Goal: Transaction & Acquisition: Purchase product/service

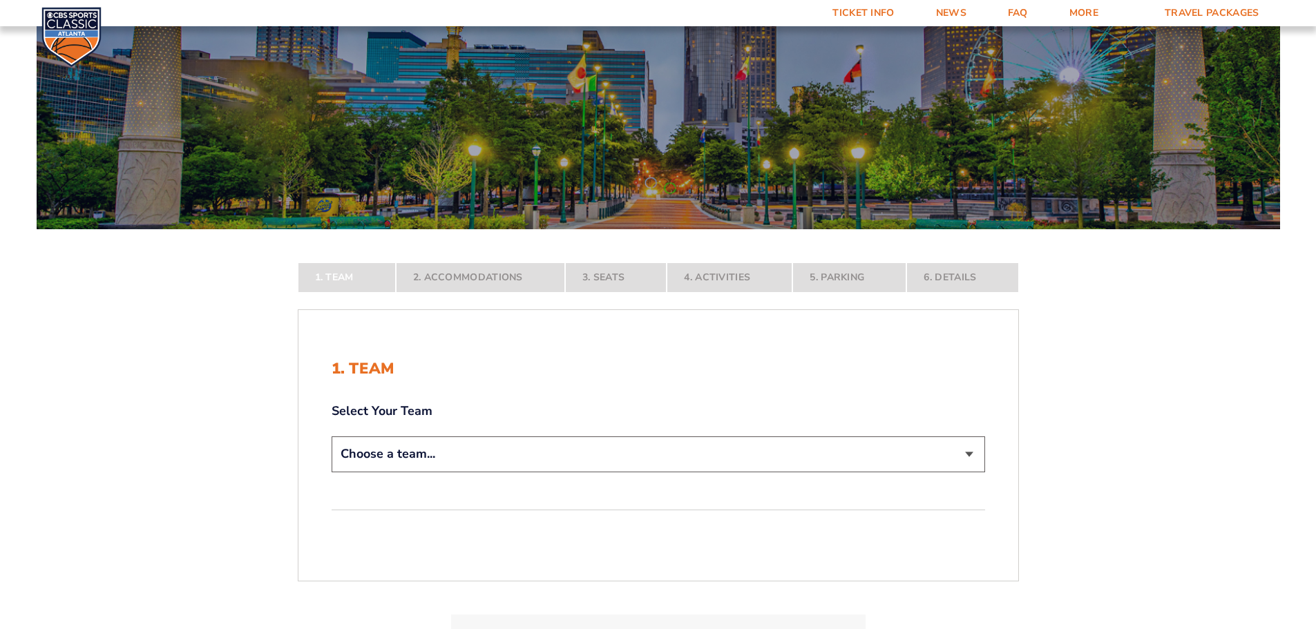
scroll to position [138, 0]
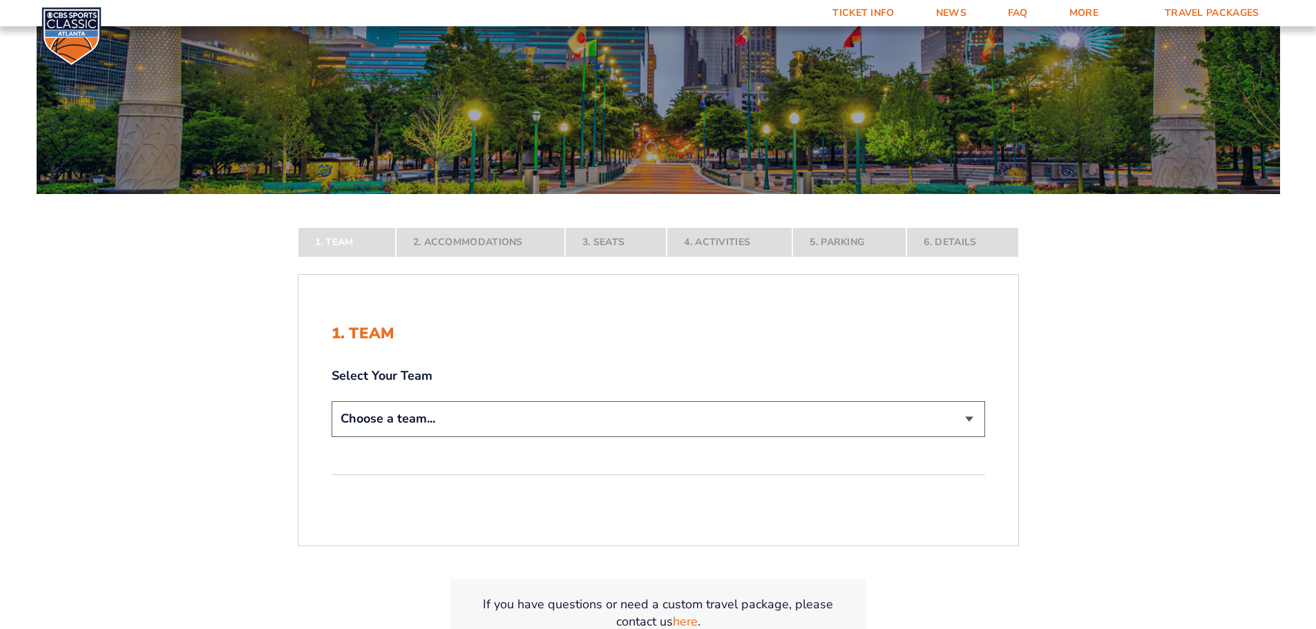
click at [955, 423] on select "Choose a team... [US_STATE] Wildcats [US_STATE] State Buckeyes [US_STATE] Tar H…" at bounding box center [657, 418] width 653 height 35
click at [949, 423] on select "Choose a team... [US_STATE] Wildcats [US_STATE] State Buckeyes [US_STATE] Tar H…" at bounding box center [657, 418] width 653 height 35
select select "12956"
click at [331, 436] on select "Choose a team... [US_STATE] Wildcats [US_STATE] State Buckeyes [US_STATE] Tar H…" at bounding box center [657, 418] width 653 height 35
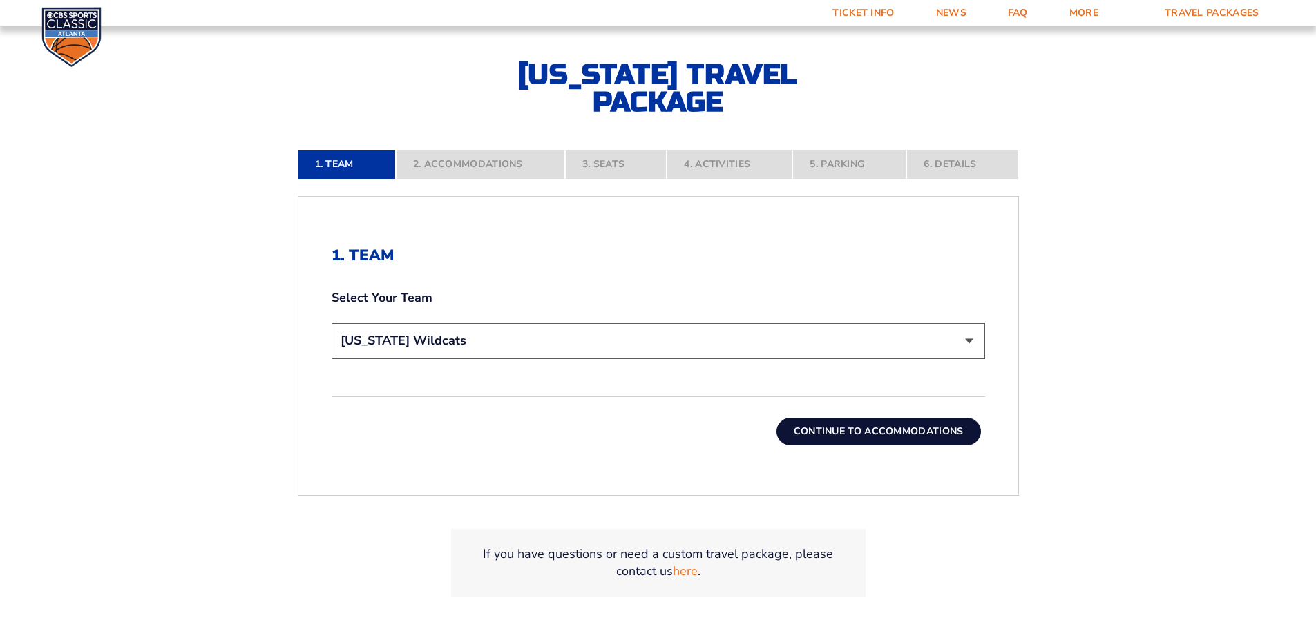
scroll to position [345, 0]
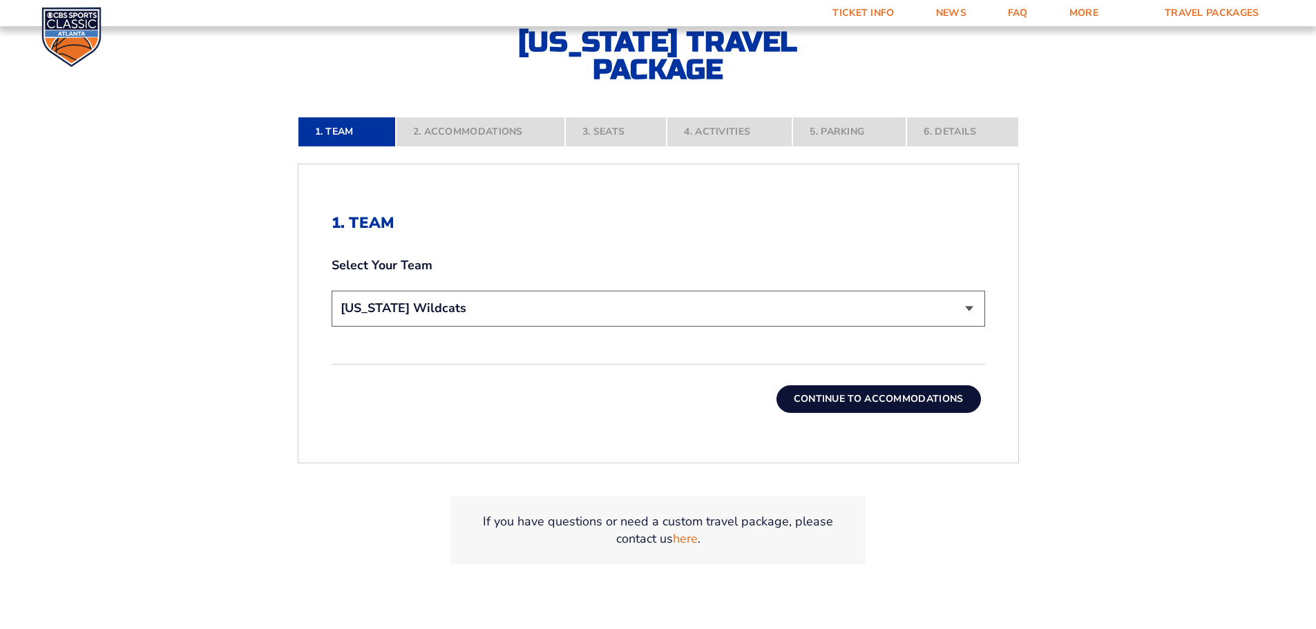
click at [914, 396] on button "Continue To Accommodations" at bounding box center [878, 399] width 204 height 28
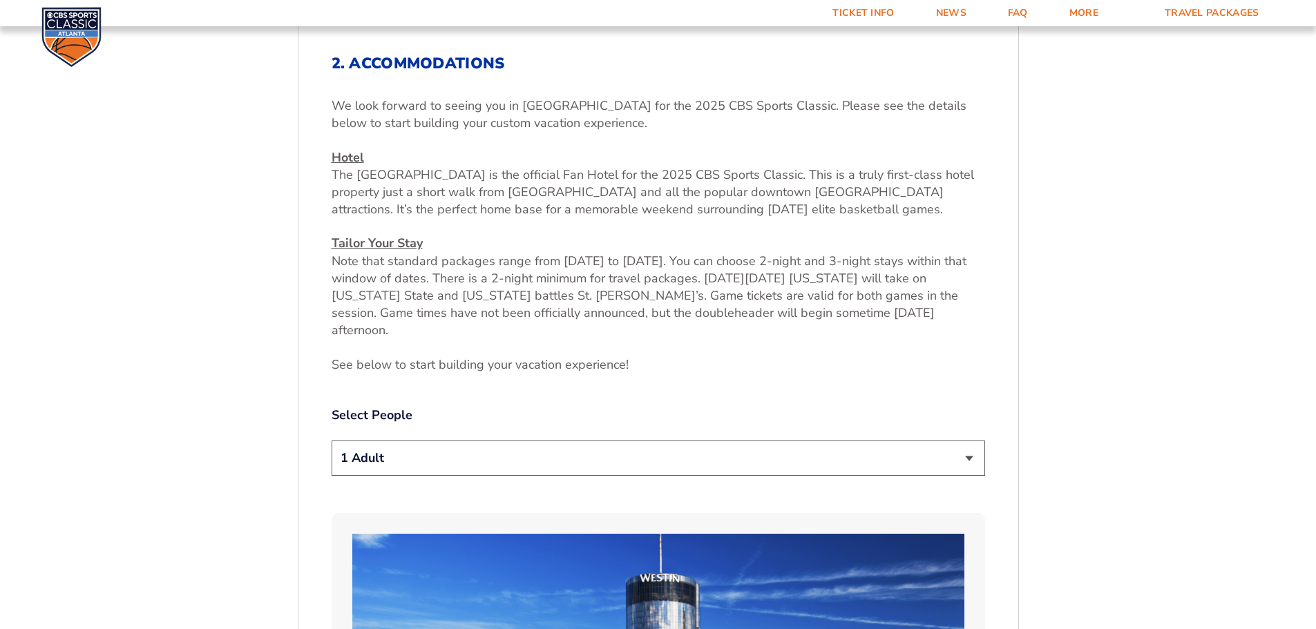
scroll to position [574, 0]
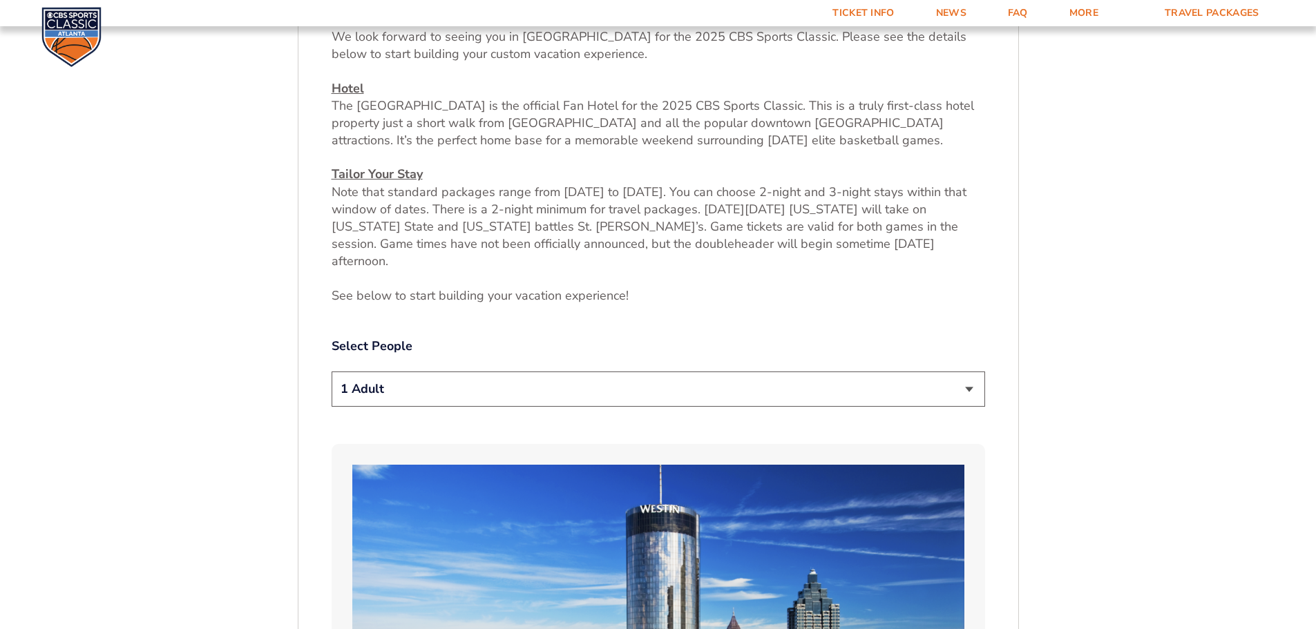
click at [964, 374] on select "1 Adult 2 Adults 3 Adults 4 Adults 2 Adults + 1 Child 2 Adults + 2 Children 2 A…" at bounding box center [657, 389] width 653 height 35
select select "4 Adults"
click at [331, 372] on select "1 Adult 2 Adults 3 Adults 4 Adults 2 Adults + 1 Child 2 Adults + 2 Children 2 A…" at bounding box center [657, 389] width 653 height 35
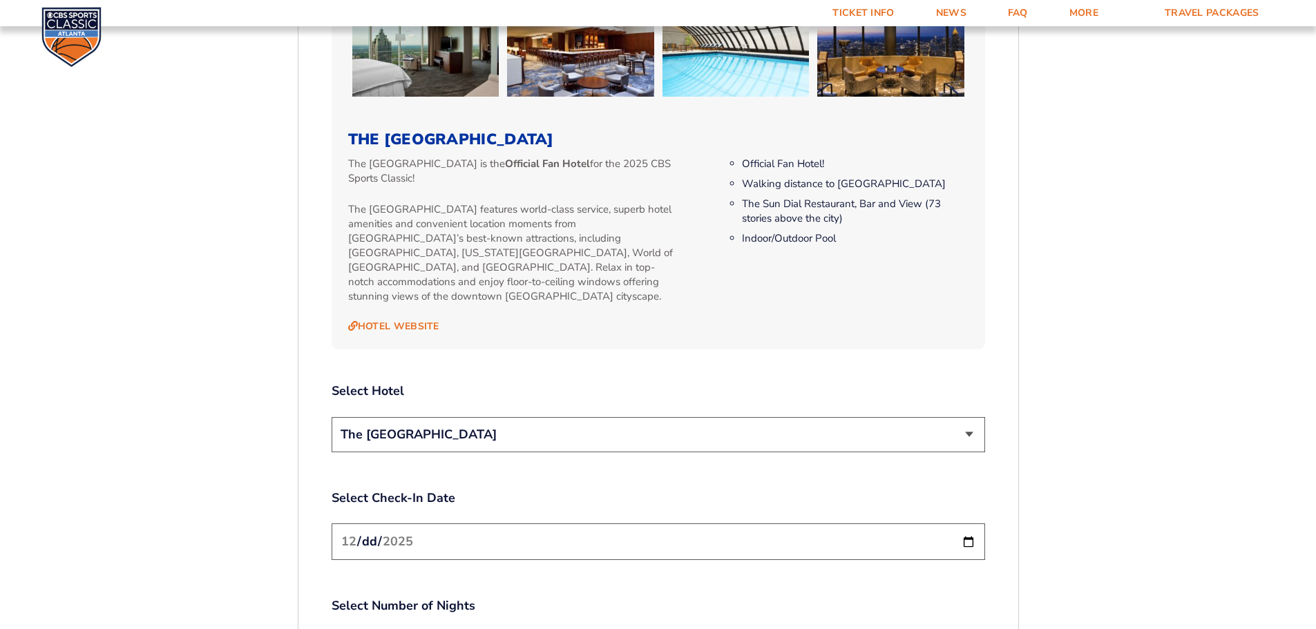
scroll to position [1472, 0]
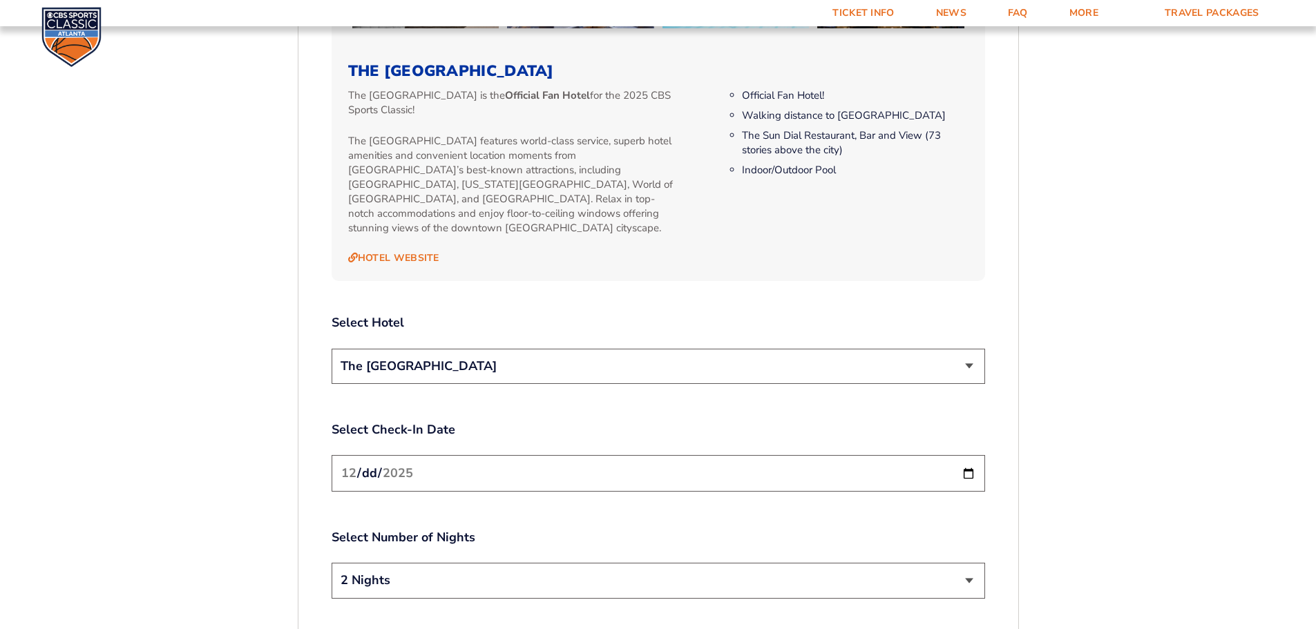
click at [970, 349] on select "The [GEOGRAPHIC_DATA]" at bounding box center [657, 366] width 653 height 35
click at [1148, 344] on form "[US_STATE] [US_STATE] Travel Package [US_STATE][GEOGRAPHIC_DATA] [US_STATE] Sta…" at bounding box center [658, 7] width 1316 height 2959
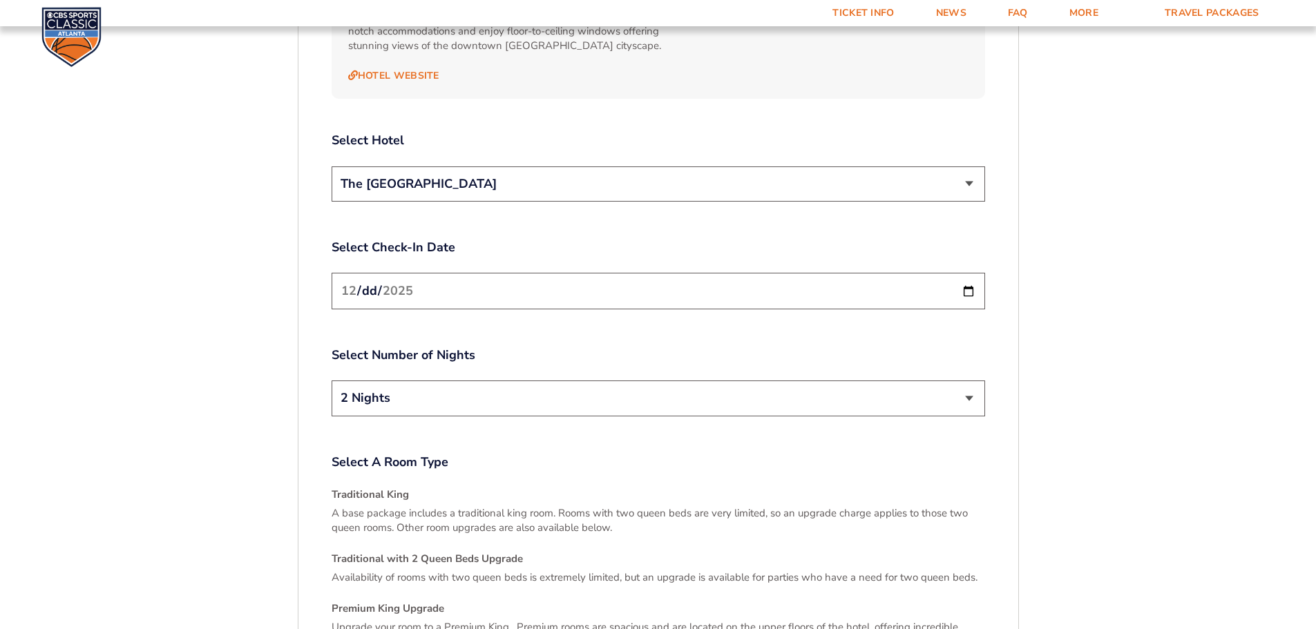
scroll to position [1679, 0]
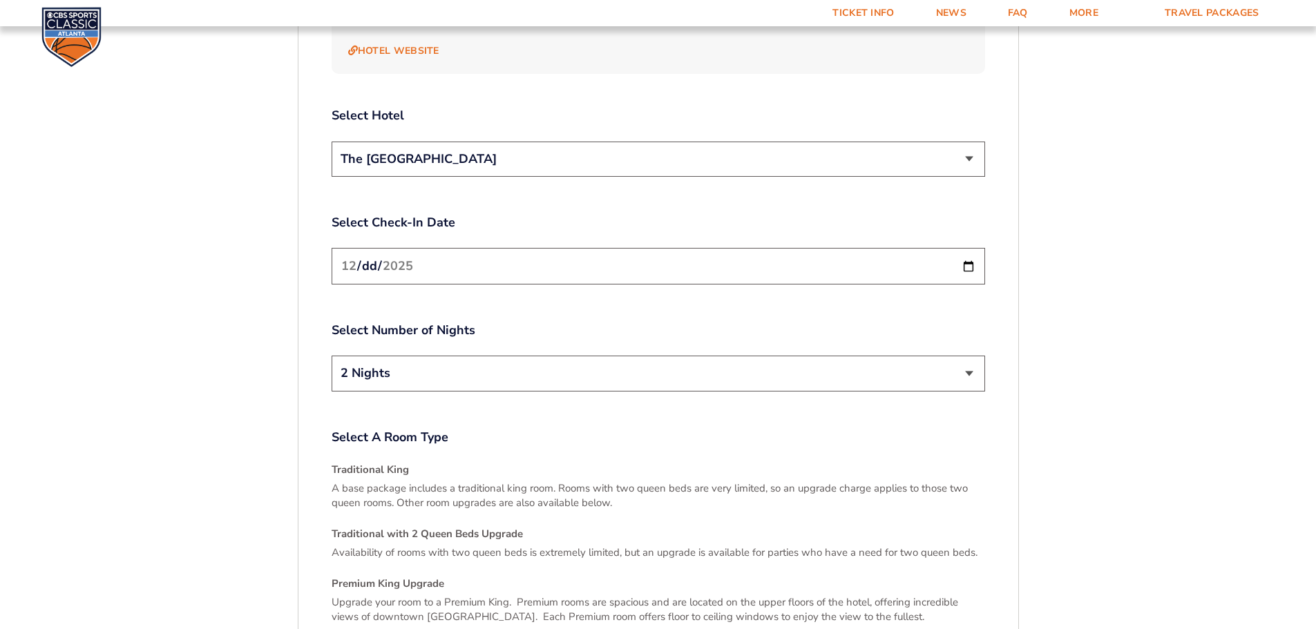
click at [966, 356] on select "2 Nights 3 Nights" at bounding box center [657, 373] width 653 height 35
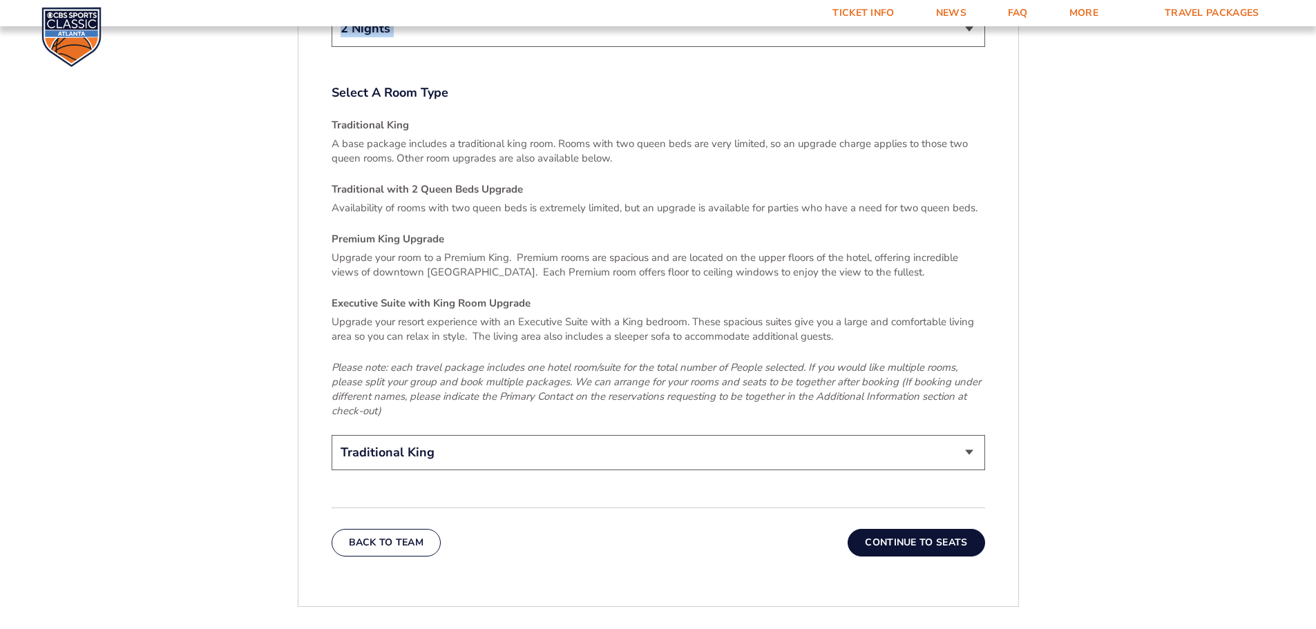
scroll to position [2024, 0]
click at [970, 434] on select "Traditional King Traditional with 2 Queen Beds Upgrade (+$45 per night) Premium…" at bounding box center [657, 451] width 653 height 35
select select "Traditional with 2 Queen Beds Upgrade"
click at [331, 434] on select "Traditional King Traditional with 2 Queen Beds Upgrade (+$45 per night) Premium…" at bounding box center [657, 451] width 653 height 35
click at [924, 528] on button "Continue To Seats" at bounding box center [915, 542] width 137 height 28
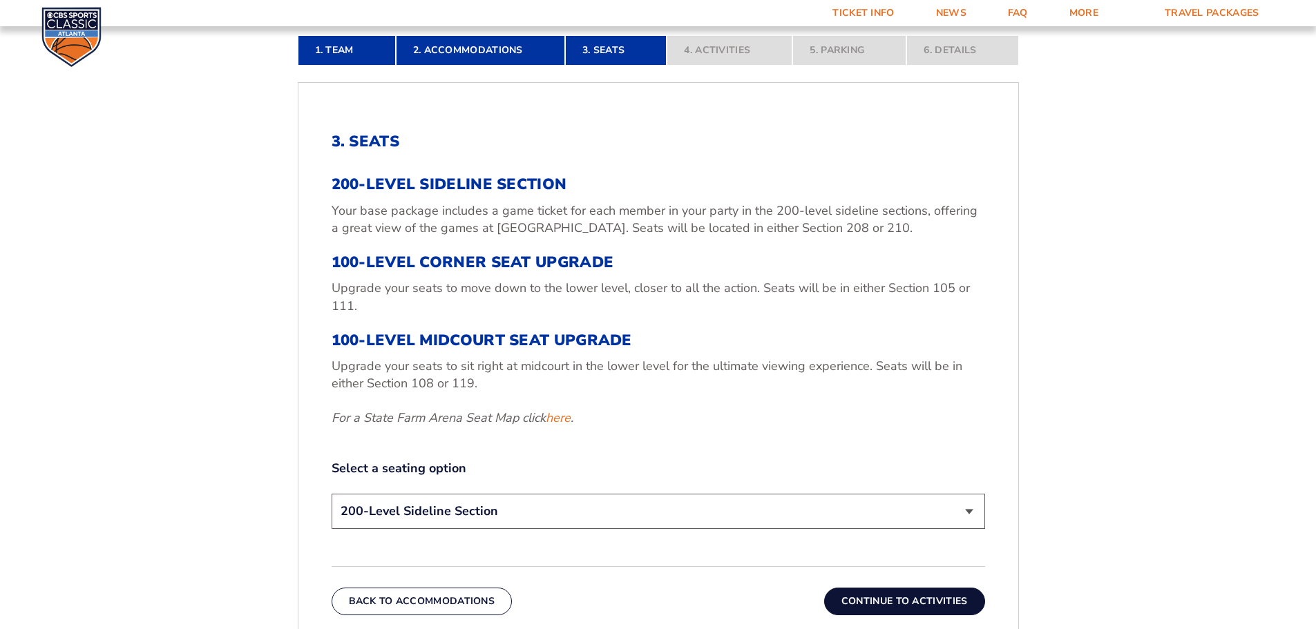
scroll to position [436, 0]
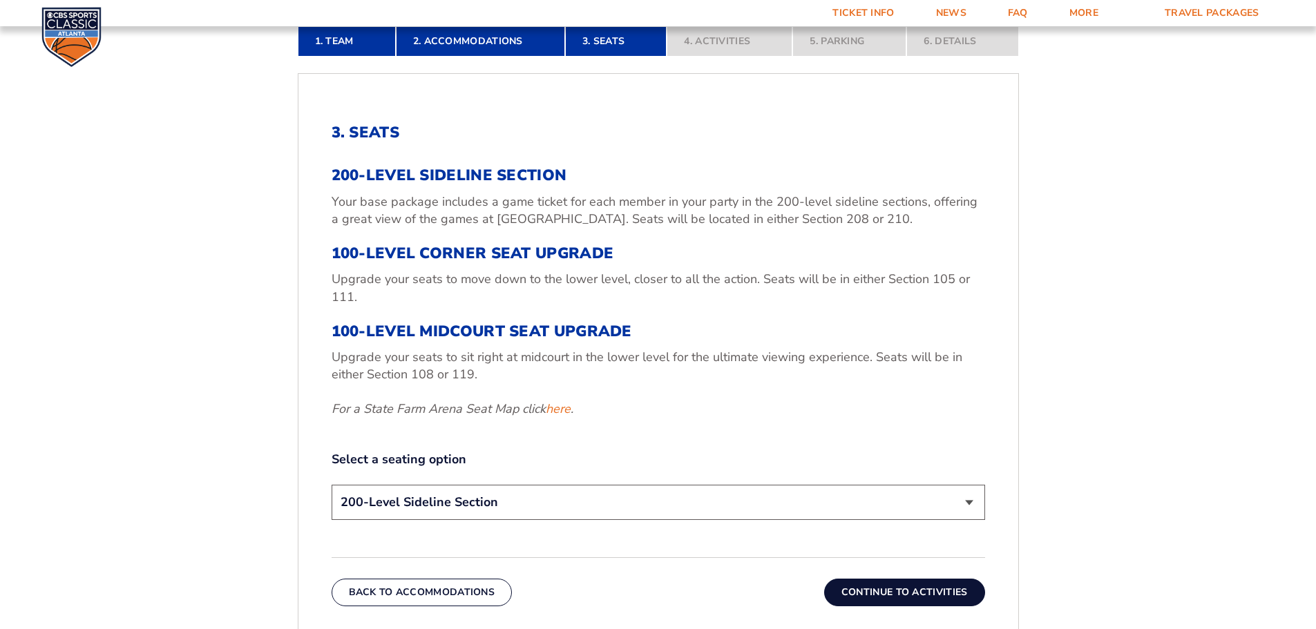
click at [970, 505] on select "200-Level Sideline Section 100-Level Corner Seat Upgrade (+$120 per person) 100…" at bounding box center [657, 502] width 653 height 35
click at [331, 485] on select "200-Level Sideline Section 100-Level Corner Seat Upgrade (+$120 per person) 100…" at bounding box center [657, 502] width 653 height 35
click at [905, 528] on div "3. Seats 200-Level Sideline Section Your base package includes a game ticket fo…" at bounding box center [658, 364] width 720 height 549
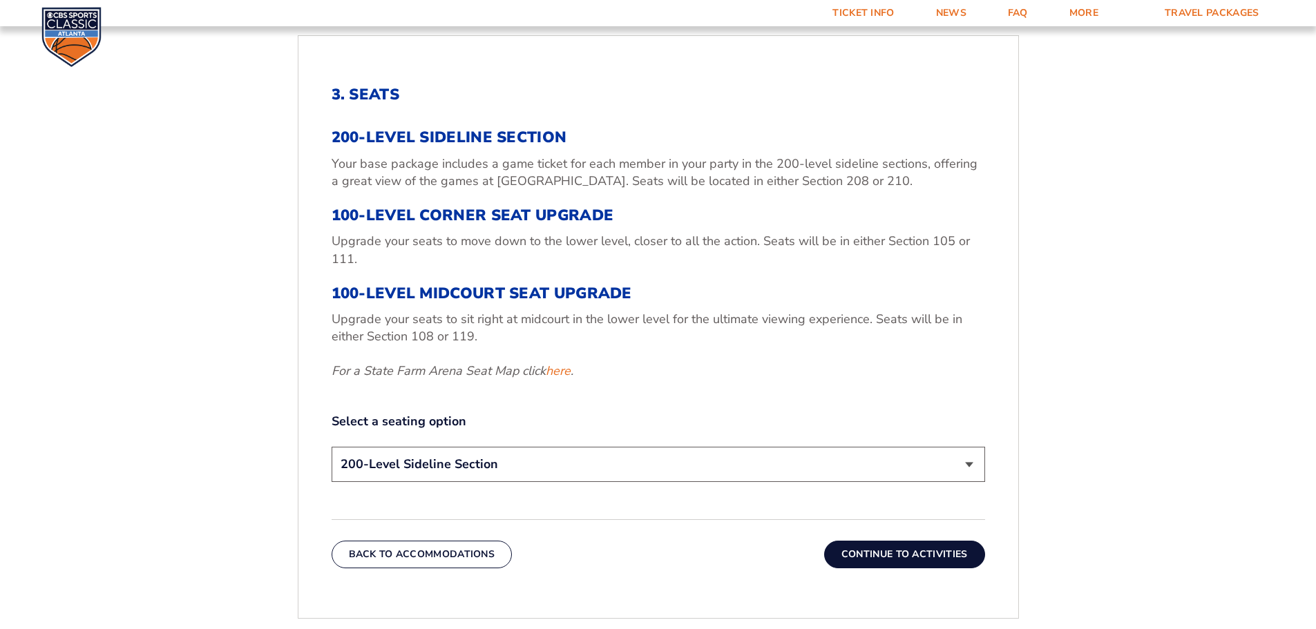
scroll to position [505, 0]
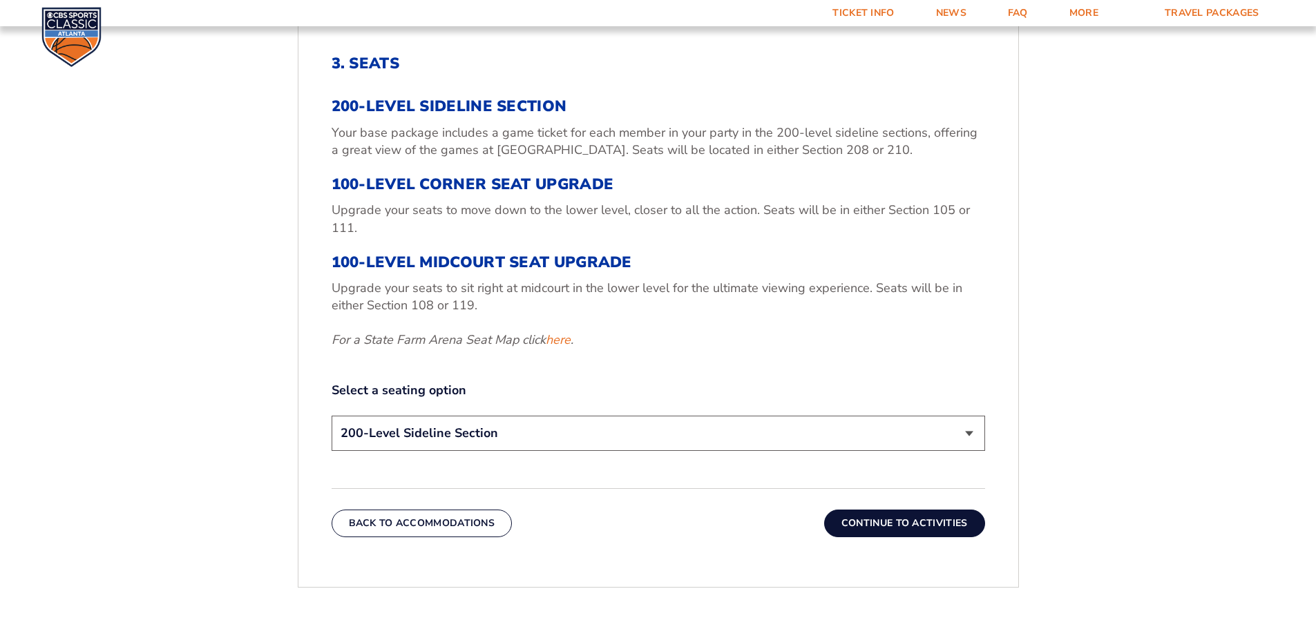
click at [896, 522] on button "Continue To Activities" at bounding box center [904, 524] width 161 height 28
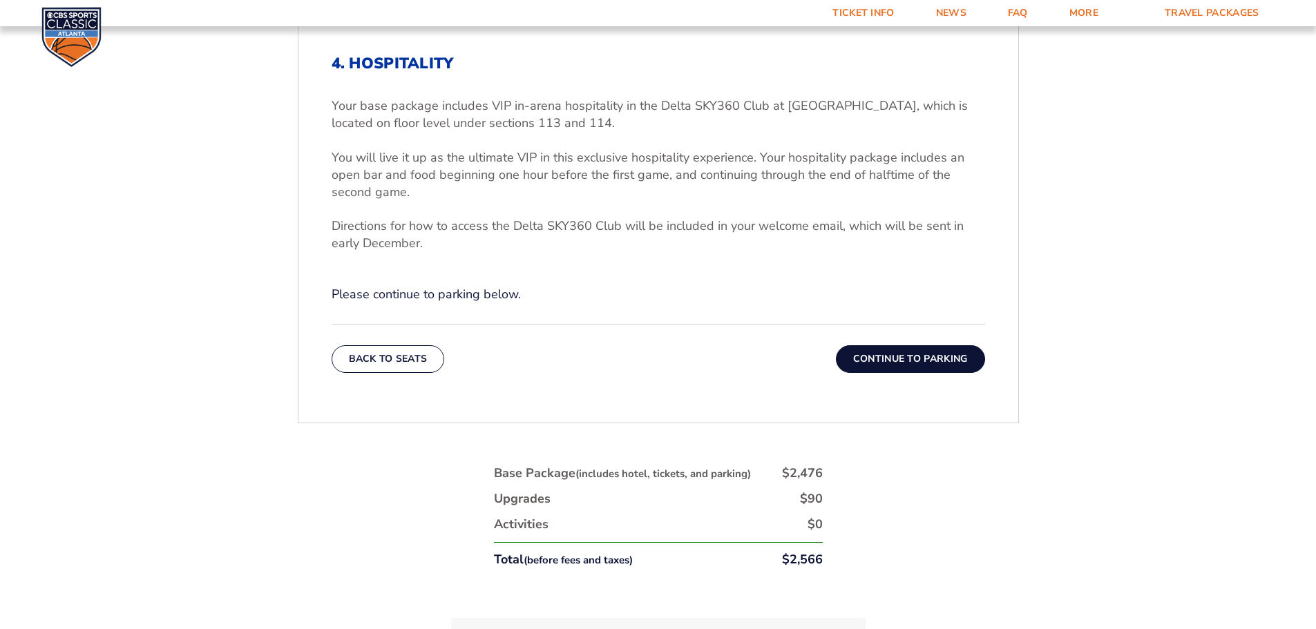
click at [907, 355] on button "Continue To Parking" at bounding box center [910, 359] width 149 height 28
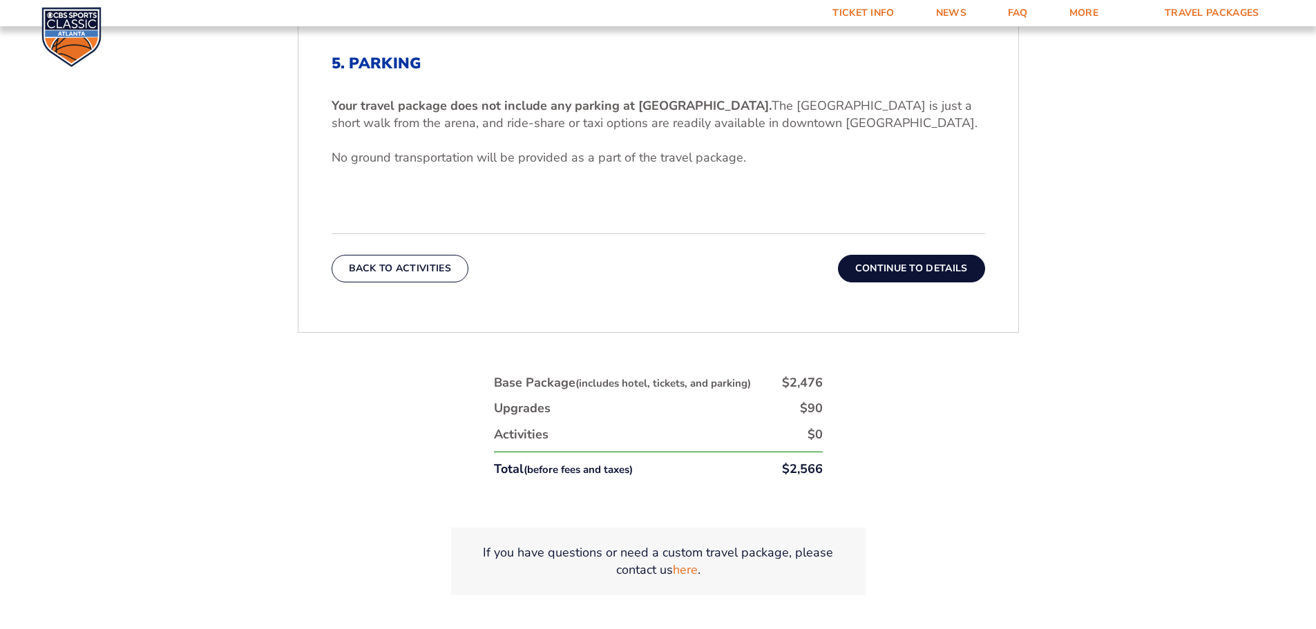
click at [909, 273] on button "Continue To Details" at bounding box center [911, 269] width 147 height 28
click at [909, 273] on form "[US_STATE] [US_STATE] Travel Package [US_STATE][GEOGRAPHIC_DATA] [US_STATE] Sta…" at bounding box center [658, 78] width 1316 height 1166
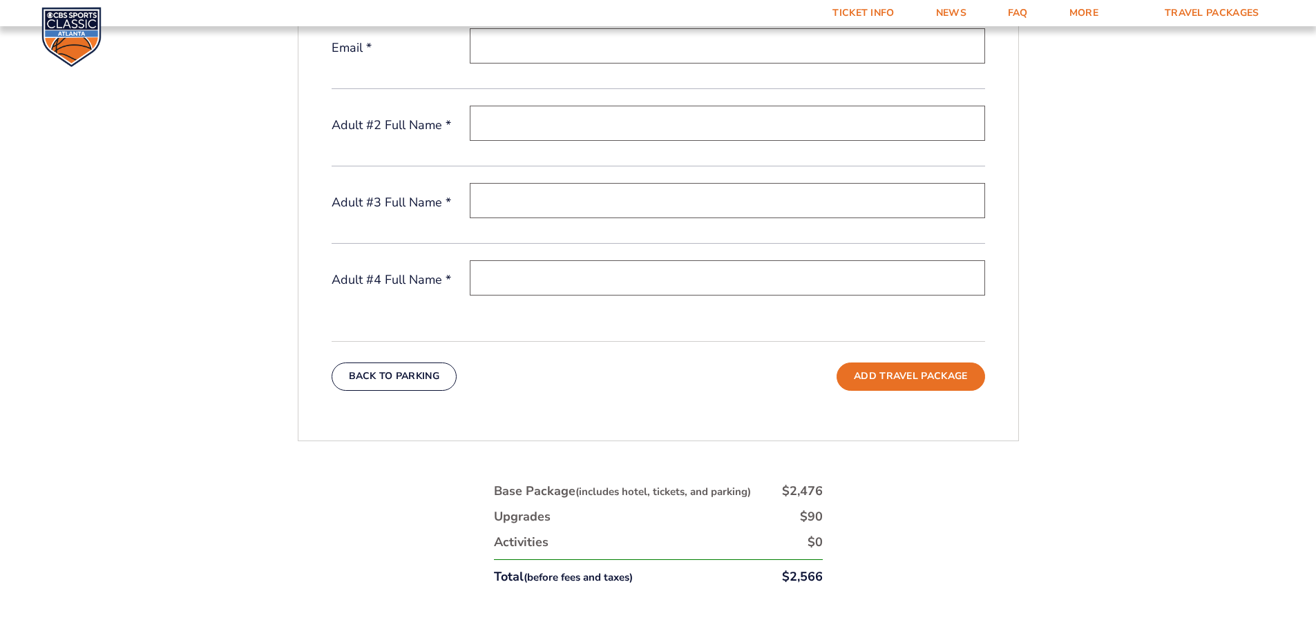
scroll to position [436, 0]
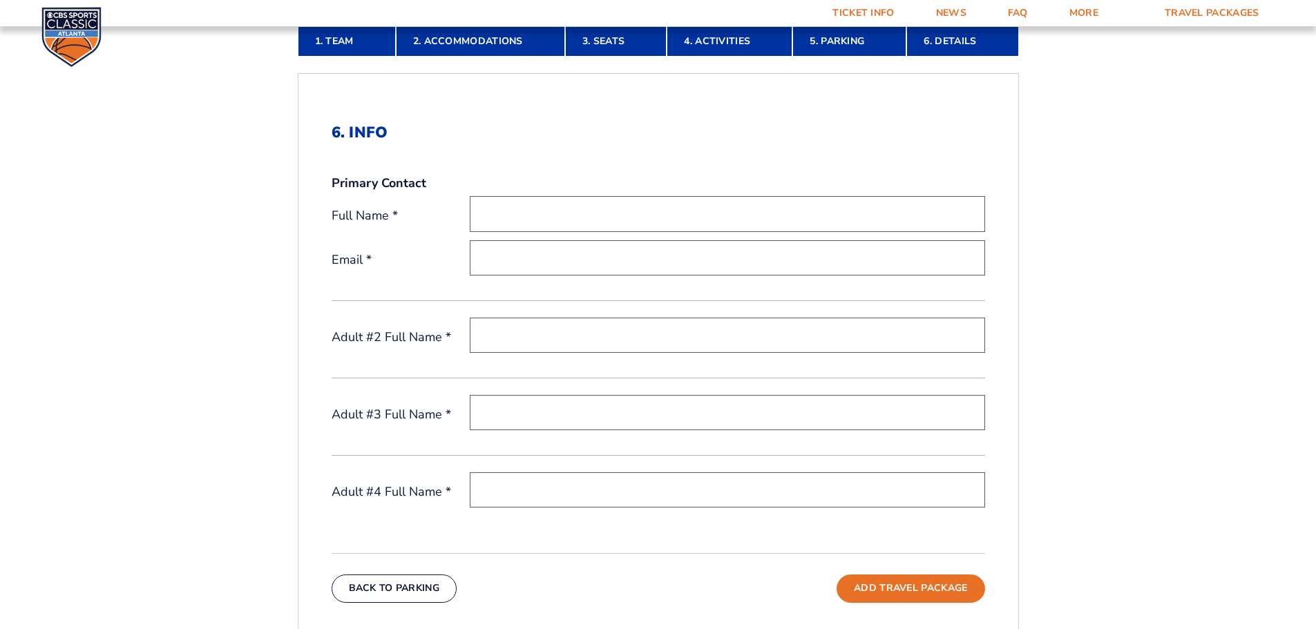
click at [595, 222] on input "text" at bounding box center [727, 213] width 515 height 35
type input "[PERSON_NAME]"
type input "[PERSON_NAME][EMAIL_ADDRESS][DOMAIN_NAME]"
click at [617, 329] on input "text" at bounding box center [727, 335] width 515 height 35
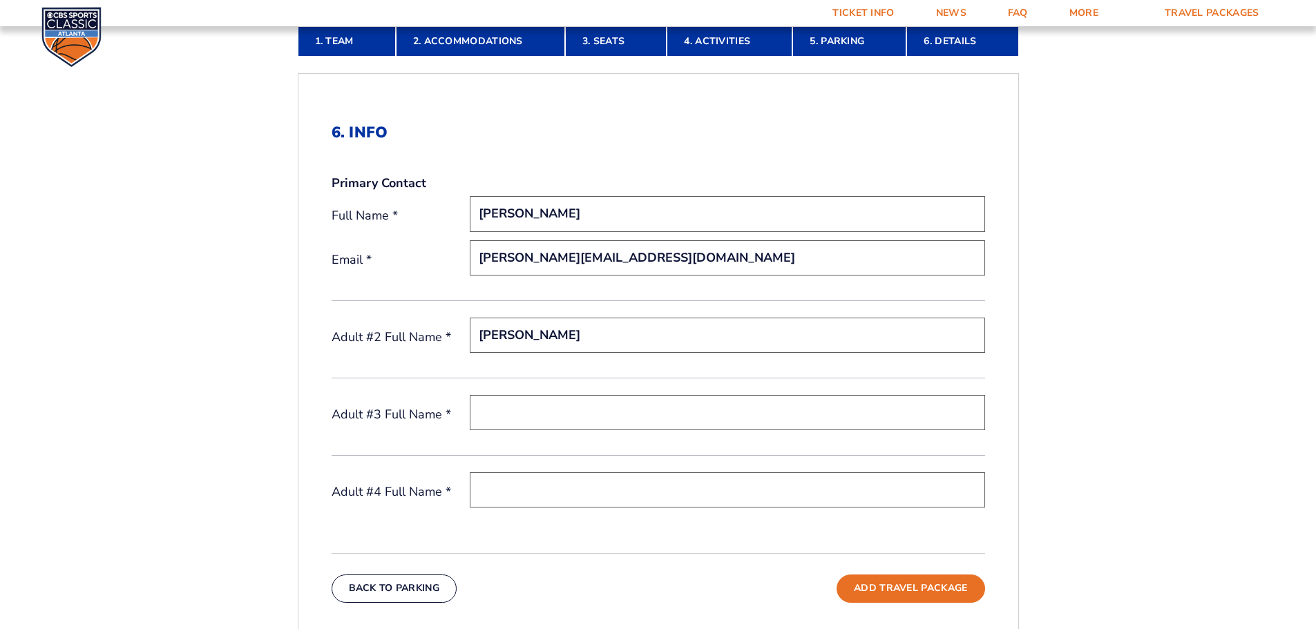
type input "[PERSON_NAME]"
click at [533, 413] on input "text" at bounding box center [727, 412] width 515 height 35
type input "[PERSON_NAME]"
click at [536, 489] on input "text" at bounding box center [727, 489] width 515 height 35
type input "[PERSON_NAME]"
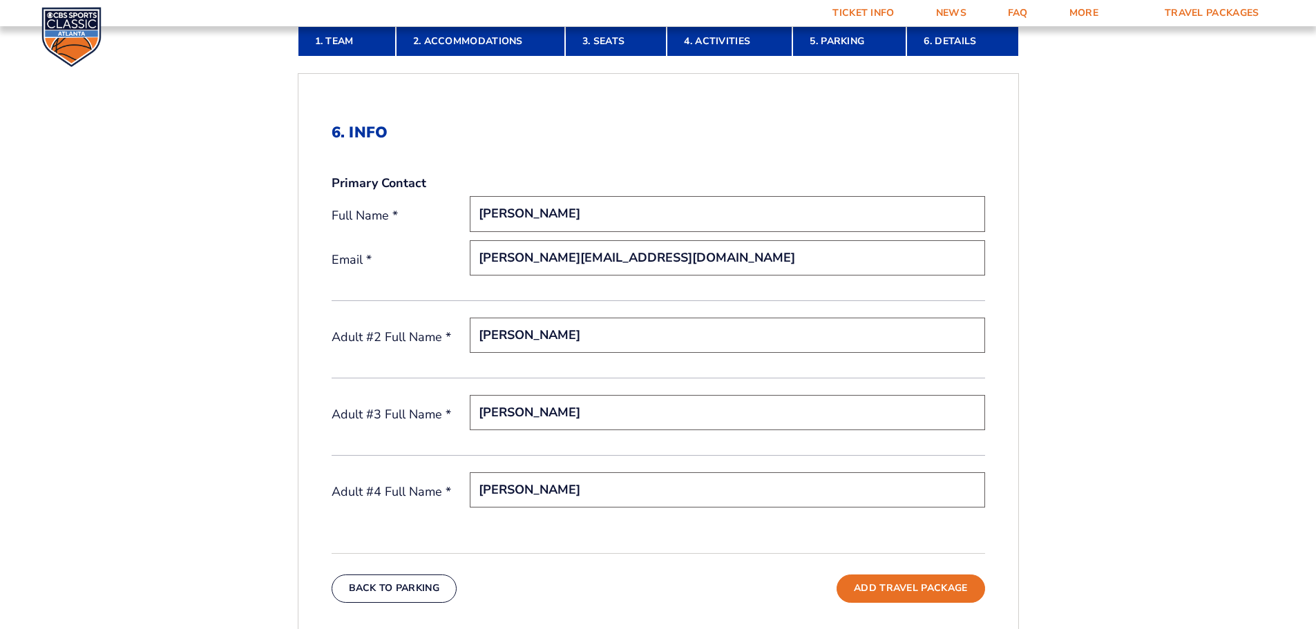
drag, startPoint x: 1037, startPoint y: 238, endPoint x: 1046, endPoint y: 238, distance: 9.7
click at [1039, 238] on div "1. Team 2. Accommodations 3. Seats 4. Activities 5. Parking 6. Details 1. Team …" at bounding box center [657, 487] width 787 height 989
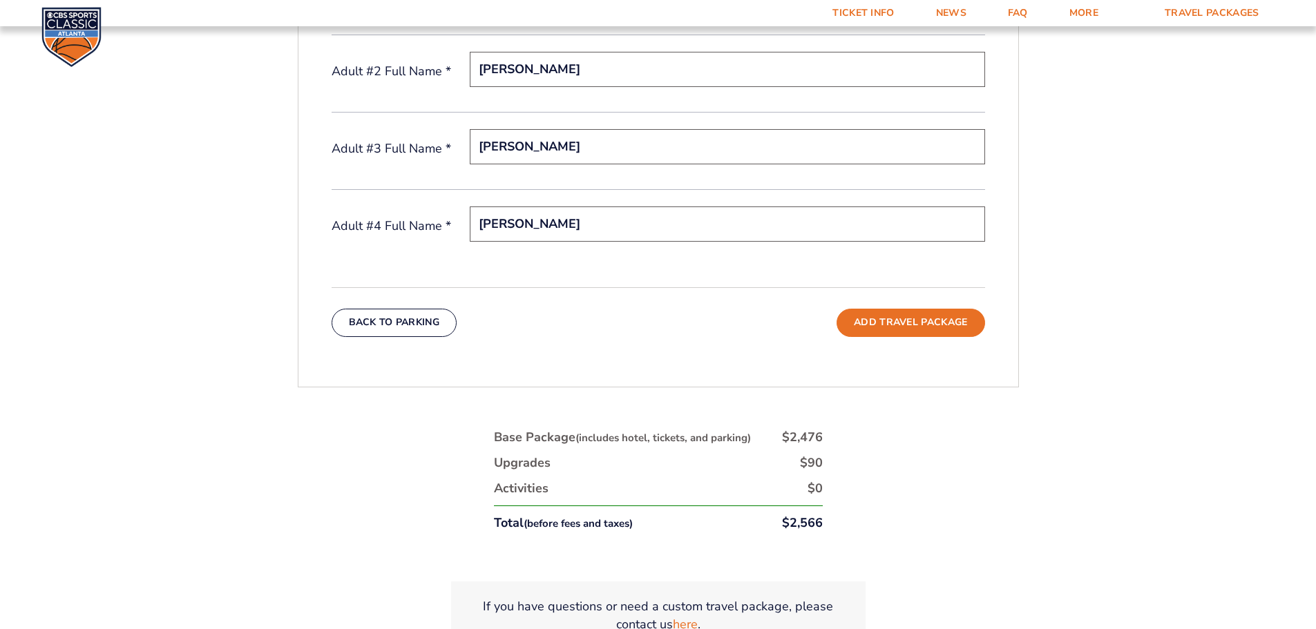
scroll to position [712, 0]
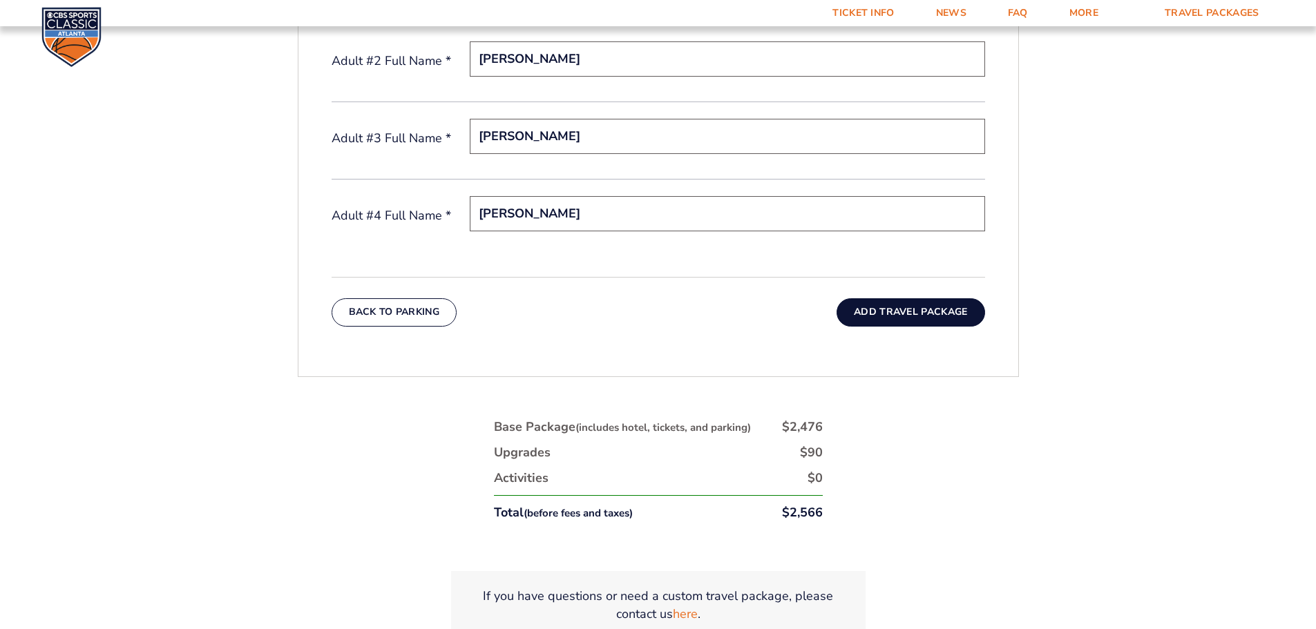
click at [902, 309] on button "Add Travel Package" at bounding box center [910, 312] width 148 height 28
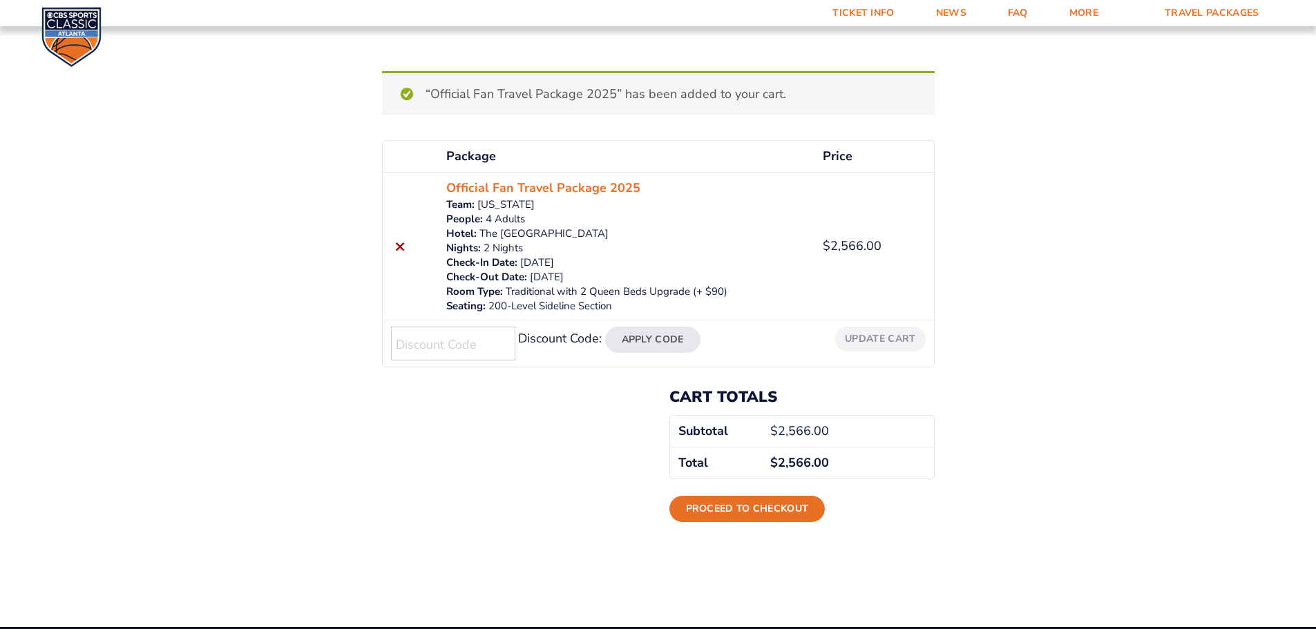
scroll to position [69, 0]
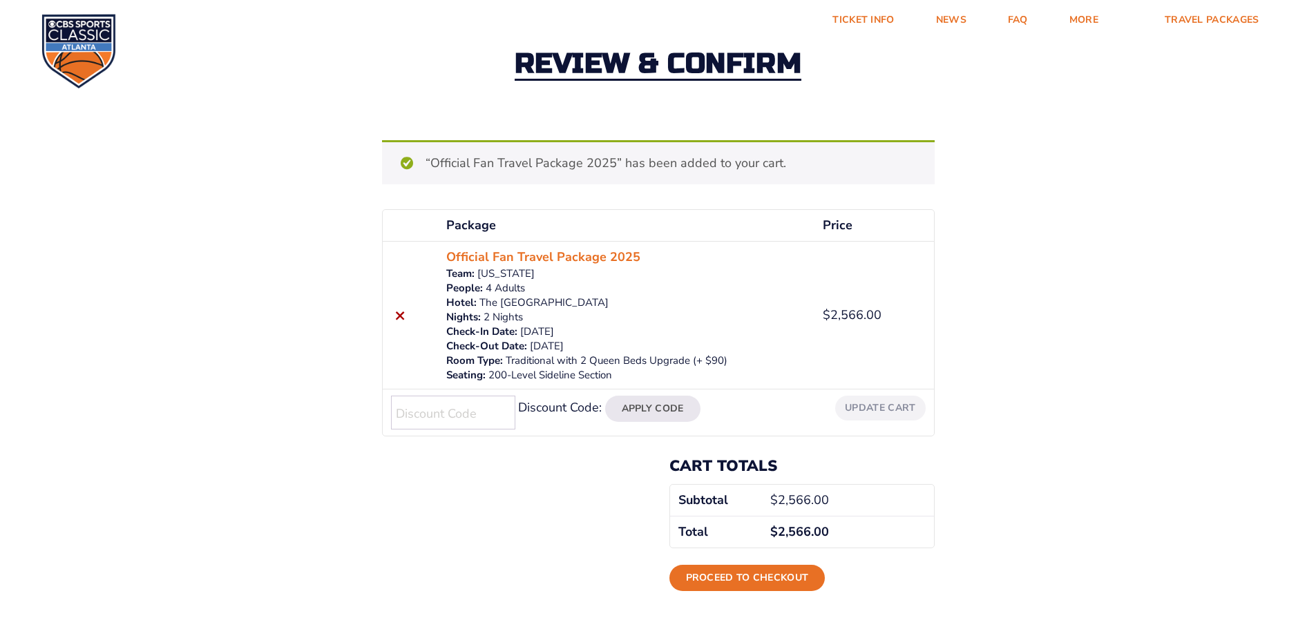
drag, startPoint x: 772, startPoint y: 367, endPoint x: 773, endPoint y: 380, distance: 13.2
click at [772, 367] on p "Traditional with 2 Queen Beds Upgrade (+ $90)" at bounding box center [626, 361] width 360 height 15
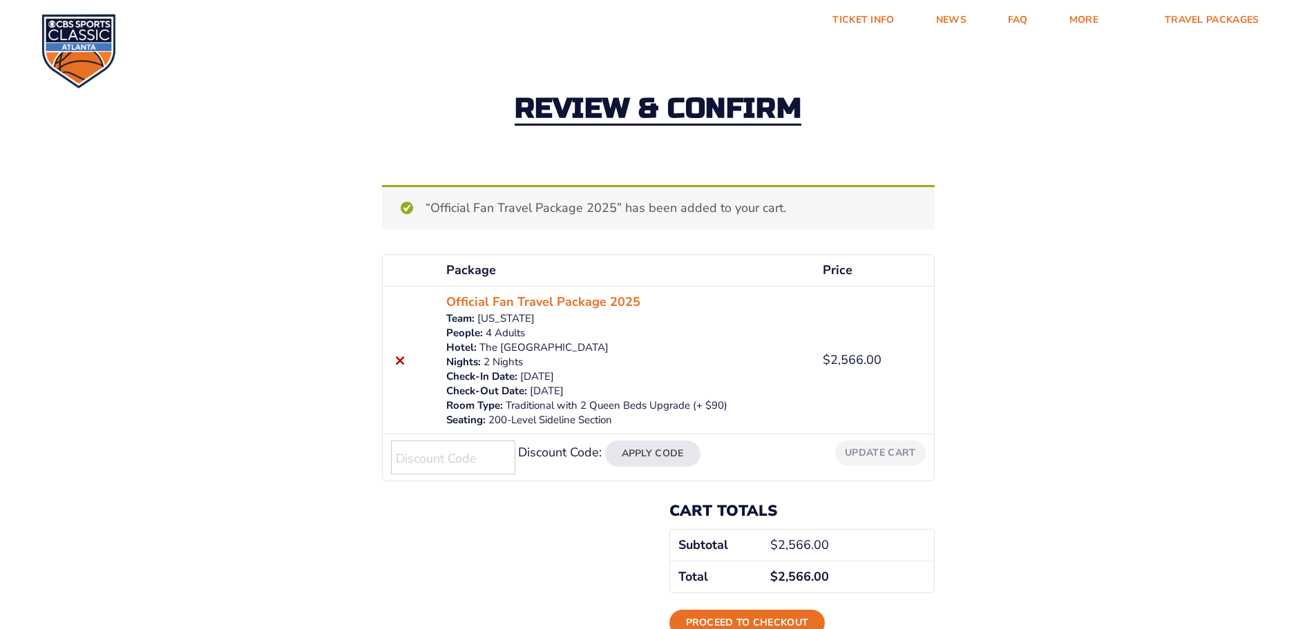
scroll to position [0, 0]
